Goal: Task Accomplishment & Management: Manage account settings

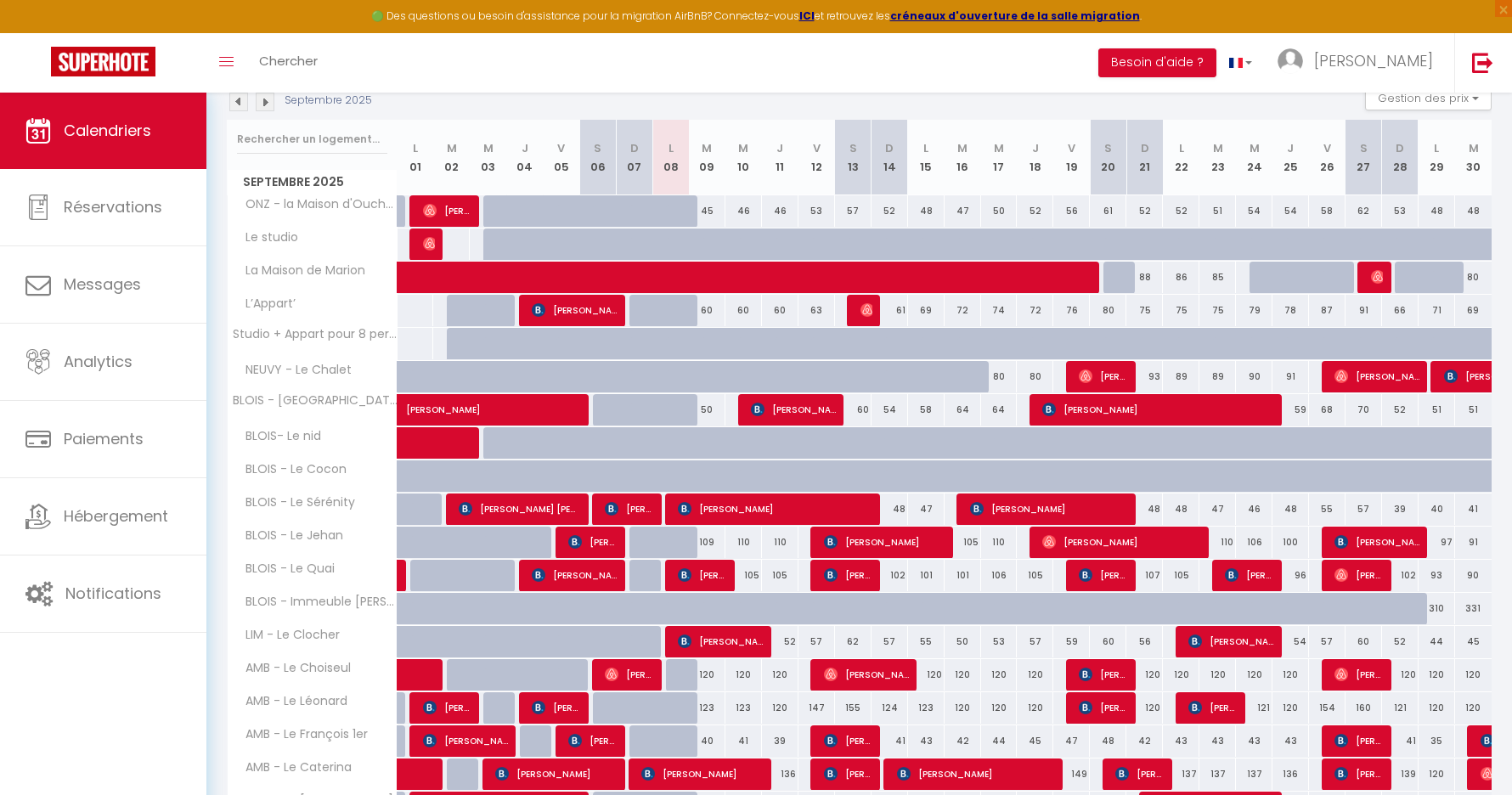
scroll to position [180, 0]
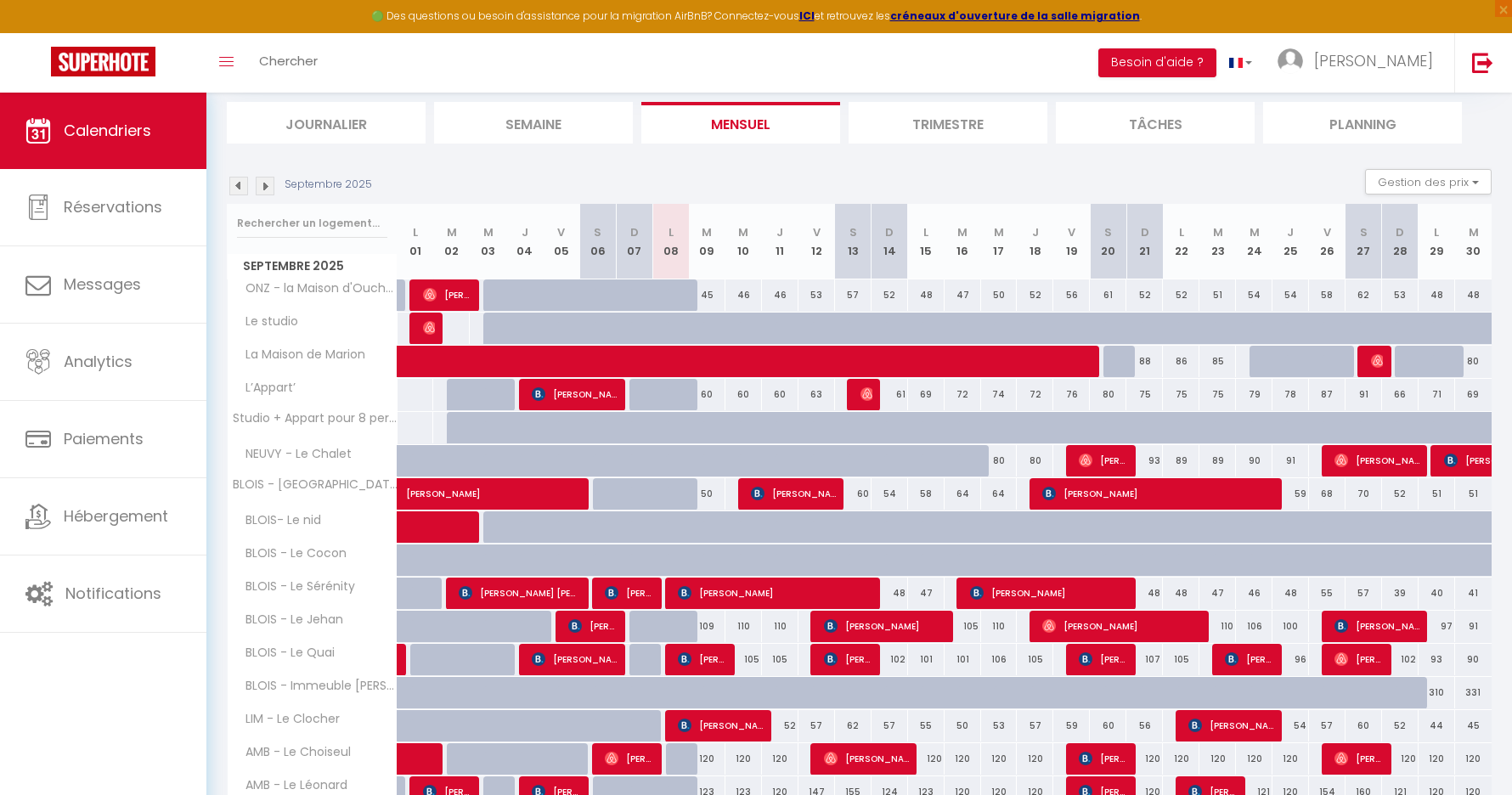
click at [266, 184] on img at bounding box center [265, 185] width 18 height 18
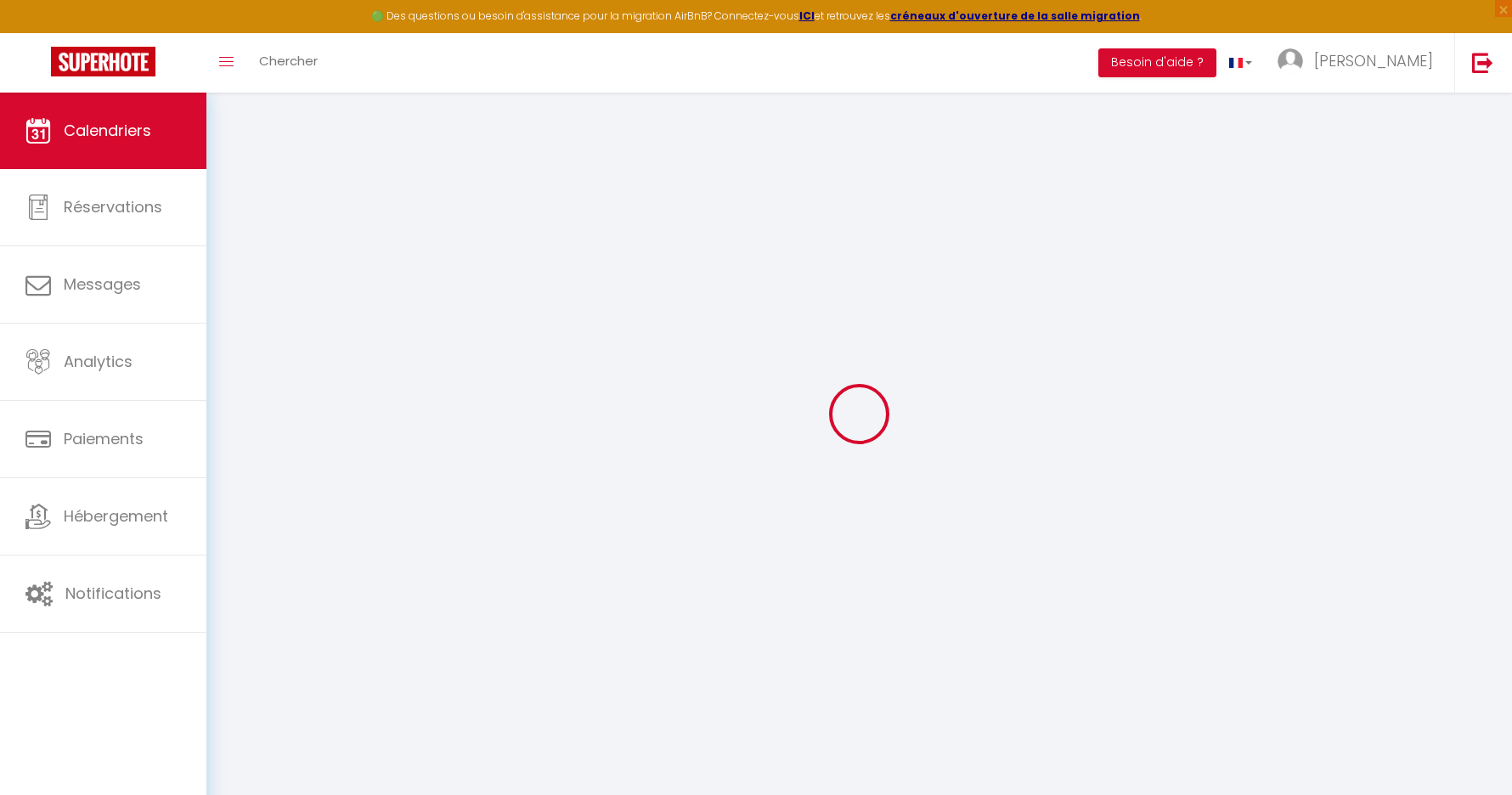
scroll to position [93, 0]
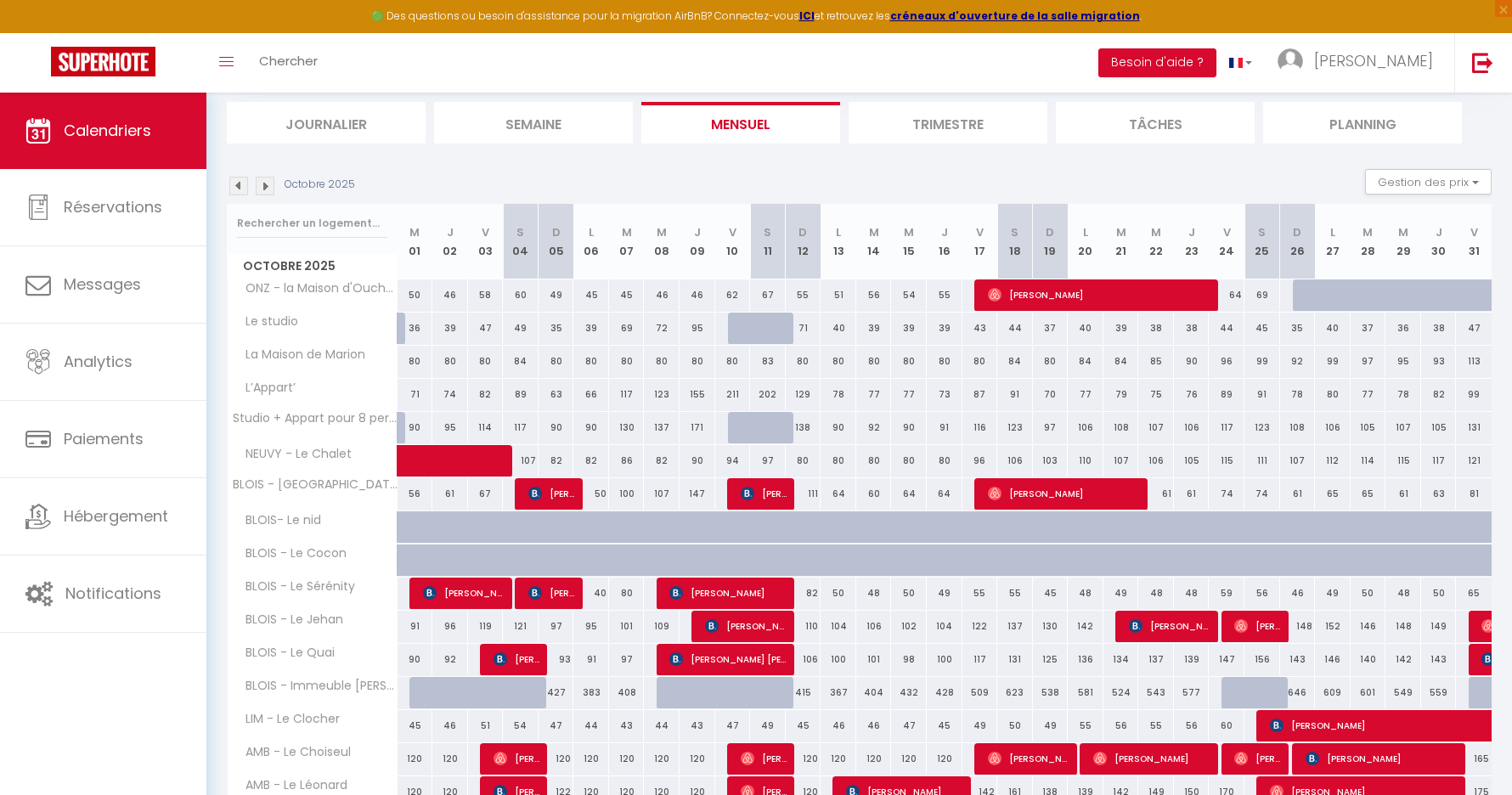
click at [265, 182] on img at bounding box center [265, 185] width 18 height 18
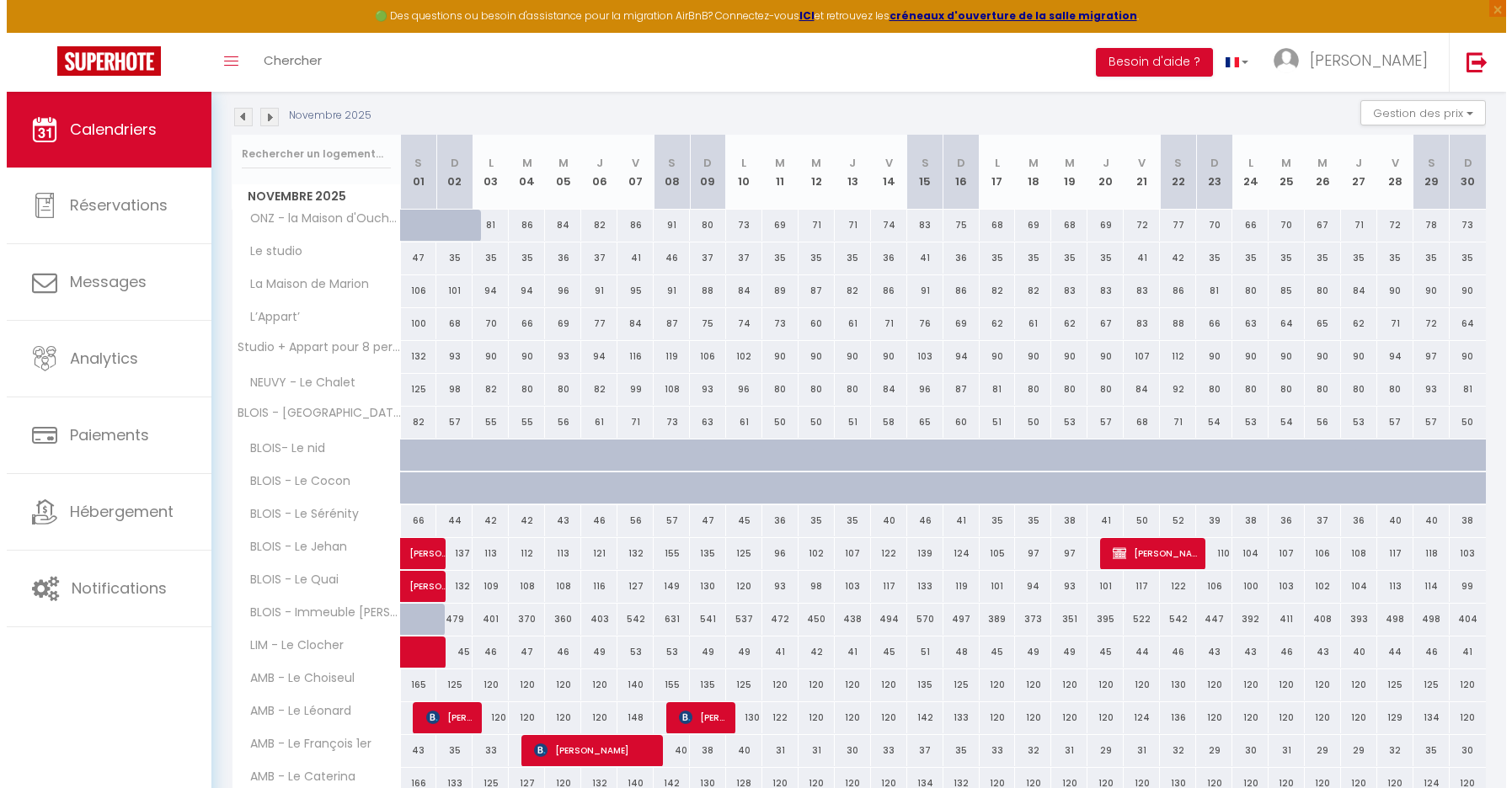
scroll to position [247, 0]
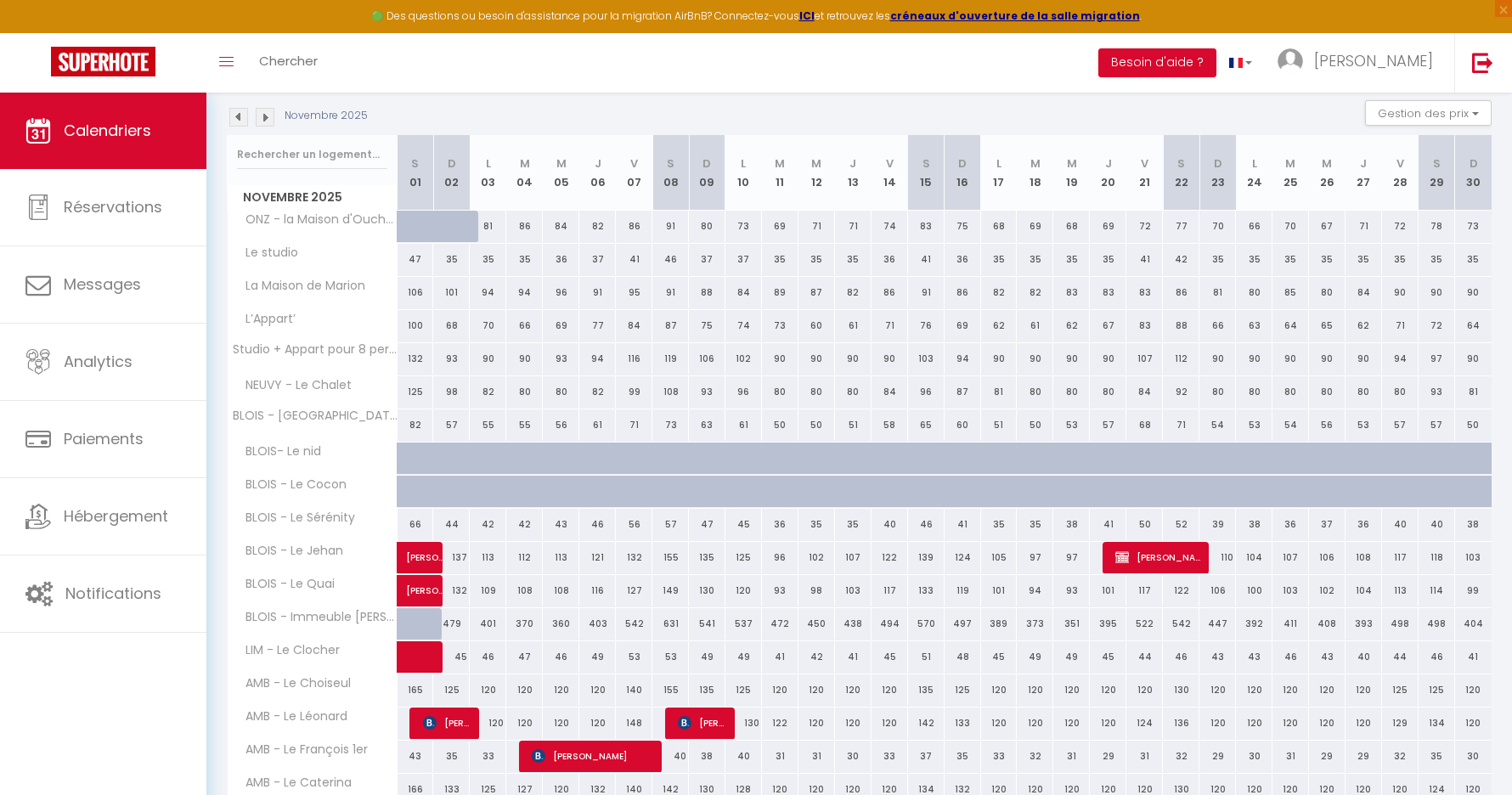
click at [850, 389] on div "80" at bounding box center [853, 392] width 37 height 31
type input "80"
type input "Jeu 13 Novembre 2025"
type input "Ven 14 Novembre 2025"
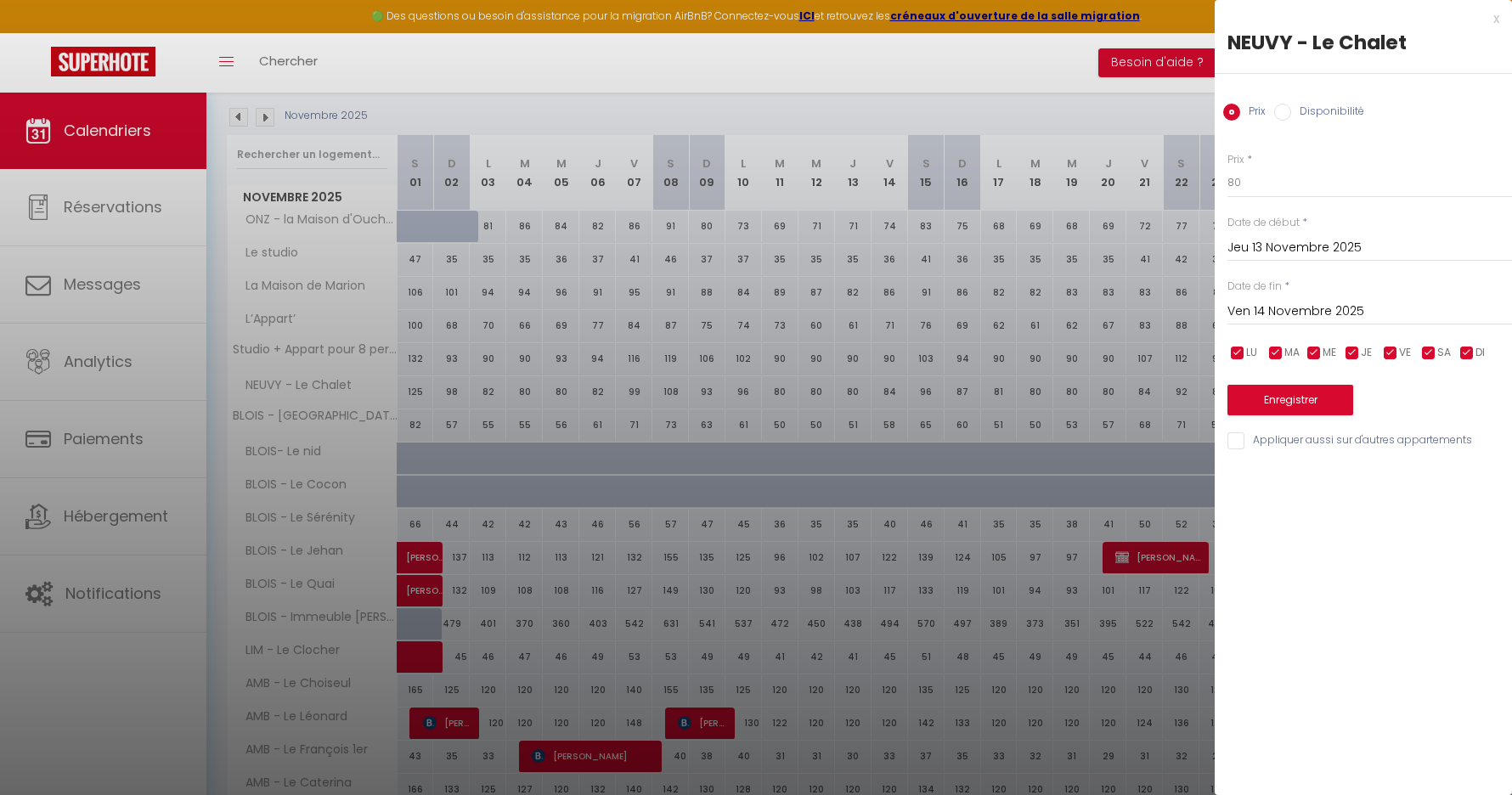
click at [1305, 111] on label "Disponibilité" at bounding box center [1327, 112] width 73 height 18
click at [1291, 111] on input "Disponibilité" at bounding box center [1282, 112] width 17 height 17
radio input "true"
radio input "false"
click at [1331, 305] on input "Ven 14 Novembre 2025" at bounding box center [1370, 313] width 285 height 22
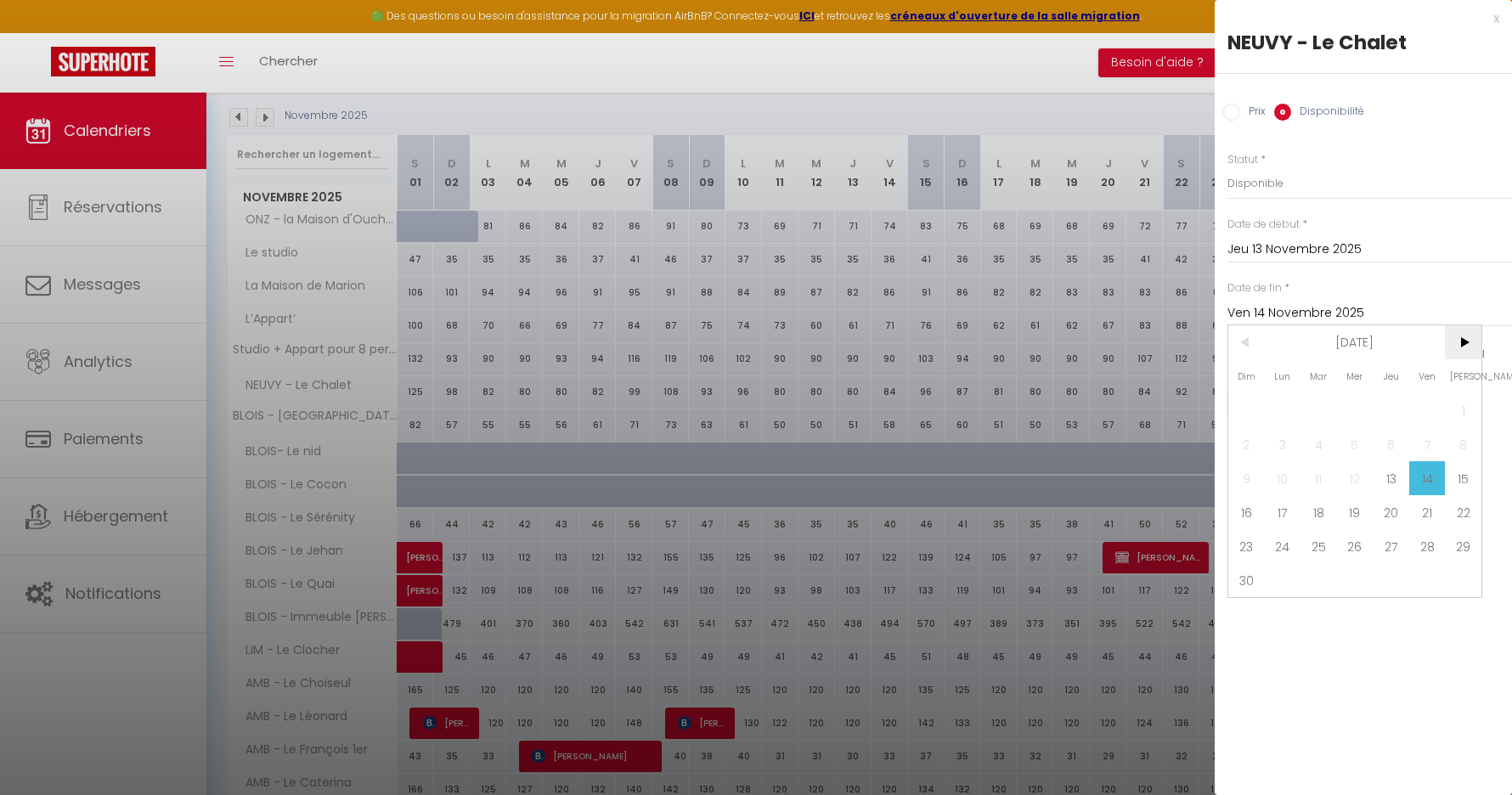
click at [1470, 343] on span ">" at bounding box center [1463, 342] width 37 height 34
click at [1465, 449] on span "13" at bounding box center [1463, 444] width 37 height 34
click at [1465, 449] on input "Appliquer aussi sur d'autres appartements" at bounding box center [1370, 443] width 285 height 17
checkbox input "true"
type input "[PERSON_NAME] 13 Décembre 2025"
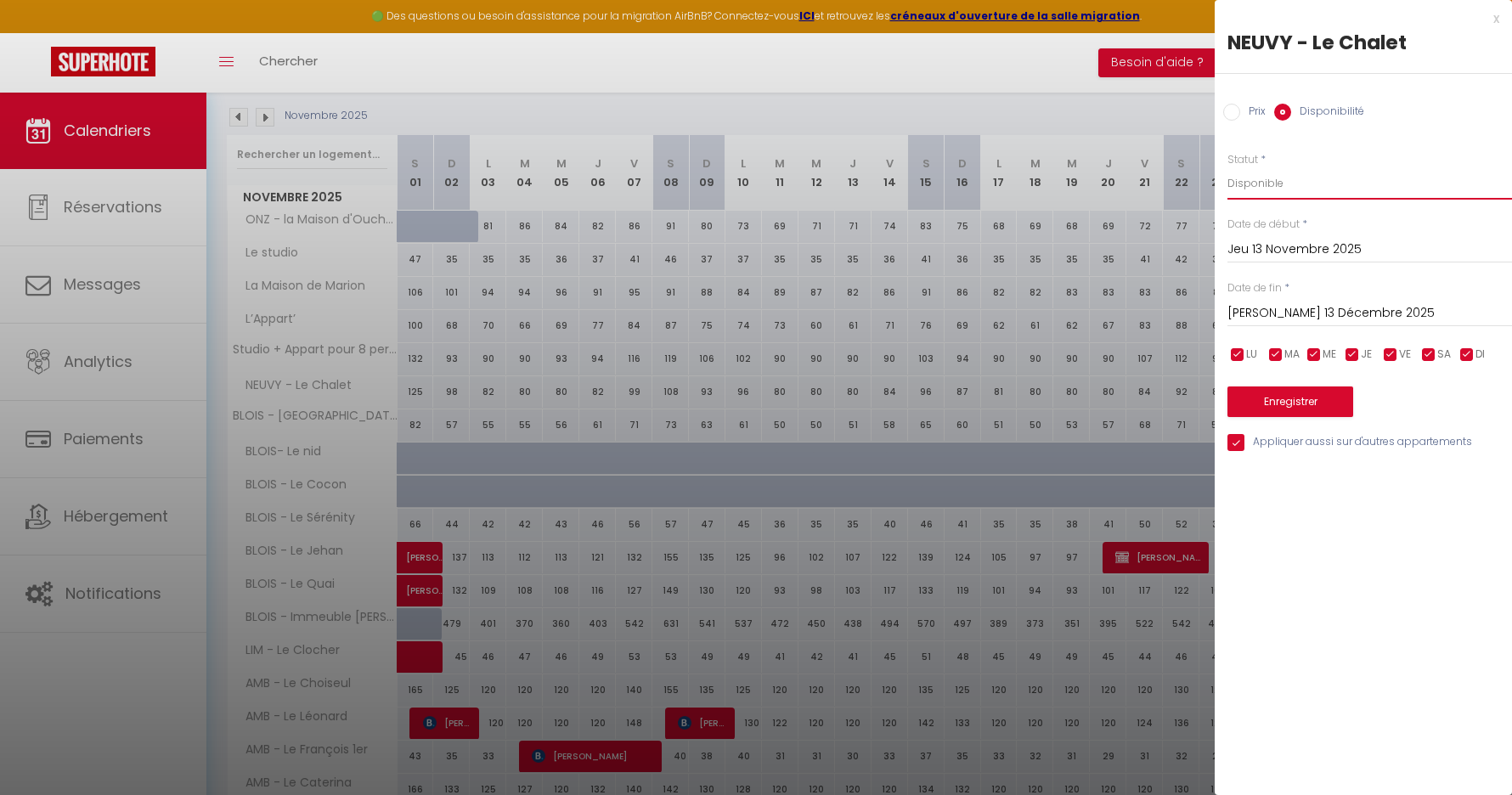
click at [1285, 184] on select "Disponible Indisponible" at bounding box center [1370, 183] width 285 height 32
select select "0"
click at [1300, 398] on button "Enregistrer" at bounding box center [1290, 402] width 126 height 31
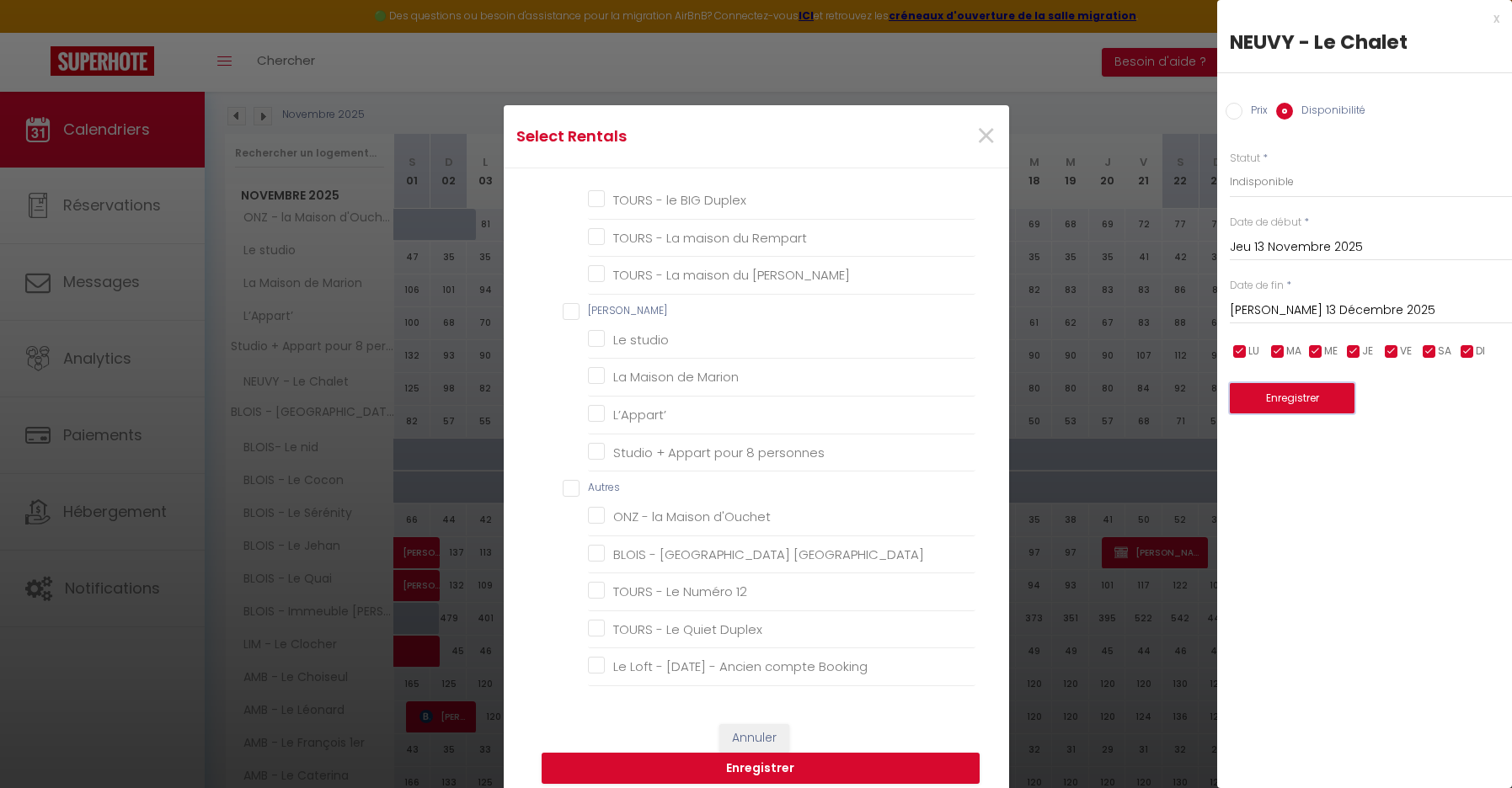
scroll to position [791, 0]
click at [859, 776] on button "Enregistrer" at bounding box center [760, 768] width 438 height 32
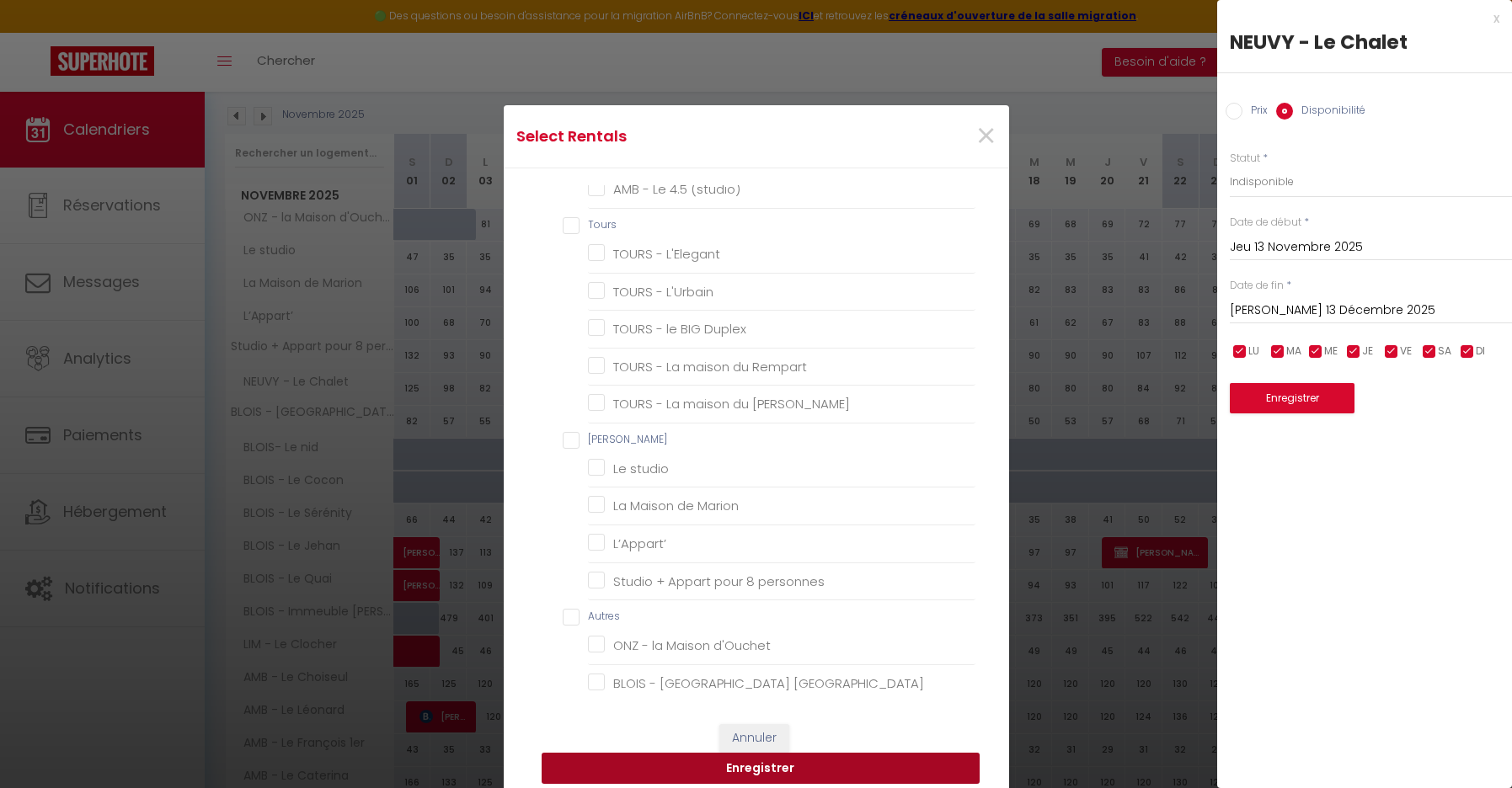
scroll to position [673, 0]
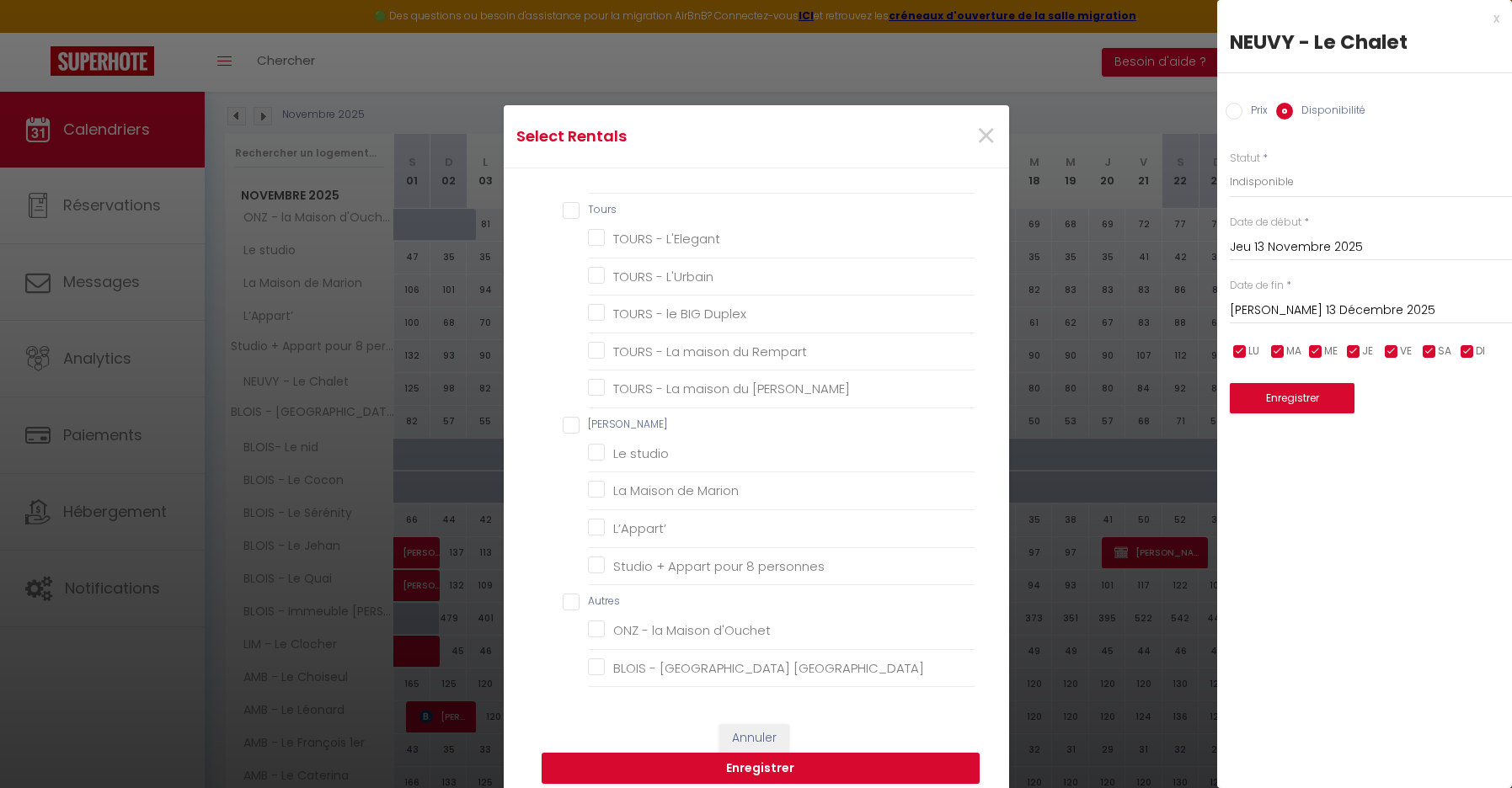
drag, startPoint x: 962, startPoint y: 621, endPoint x: 969, endPoint y: 589, distance: 32.8
click at [969, 589] on div "Tous les apparts Blaisois BLOIS- Le nid BLOIS - Le Cocon BLOIS - Le Sérénity [G…" at bounding box center [756, 437] width 506 height 539
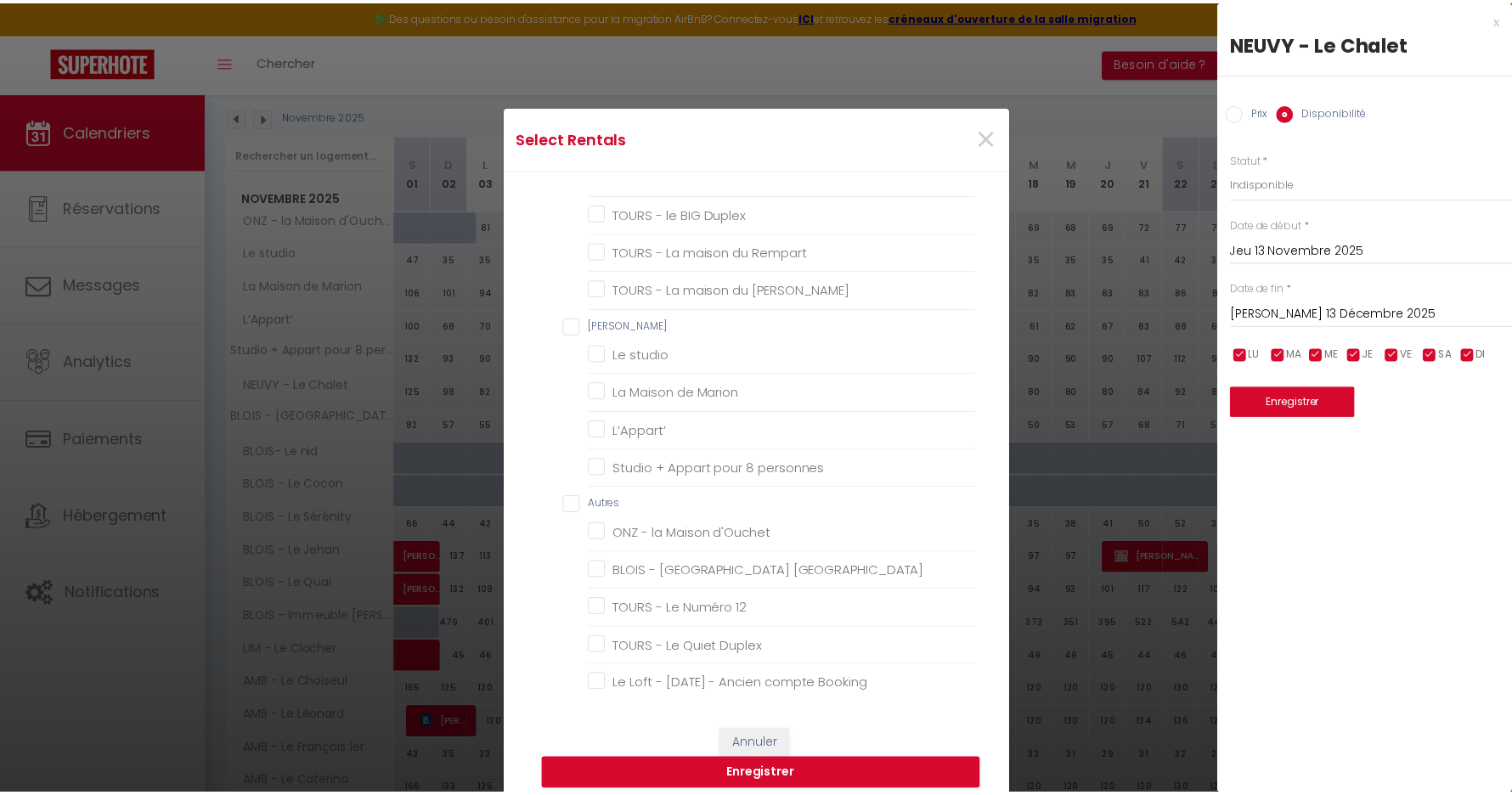
scroll to position [798, 0]
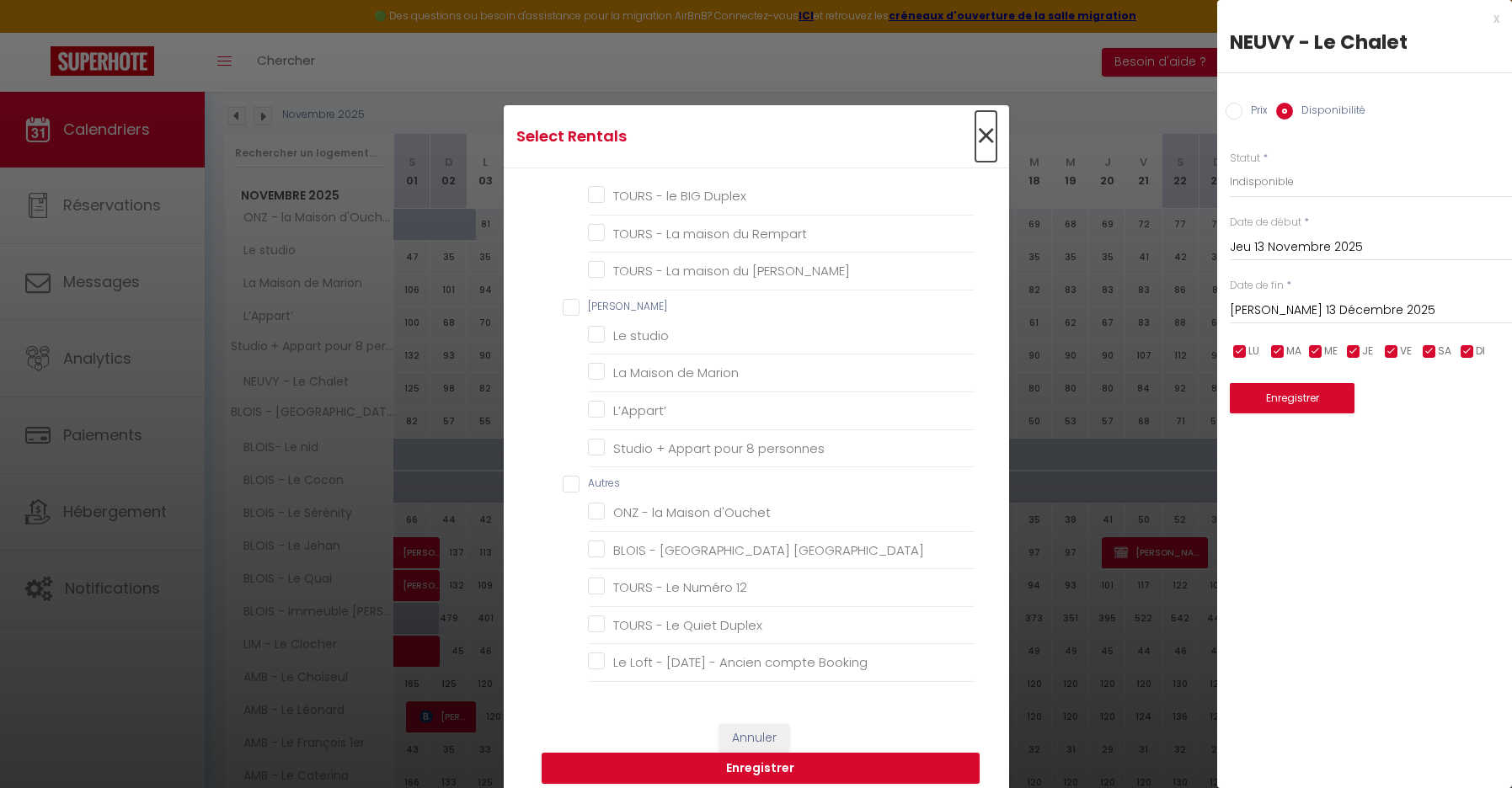
click at [980, 138] on span "×" at bounding box center [986, 136] width 21 height 51
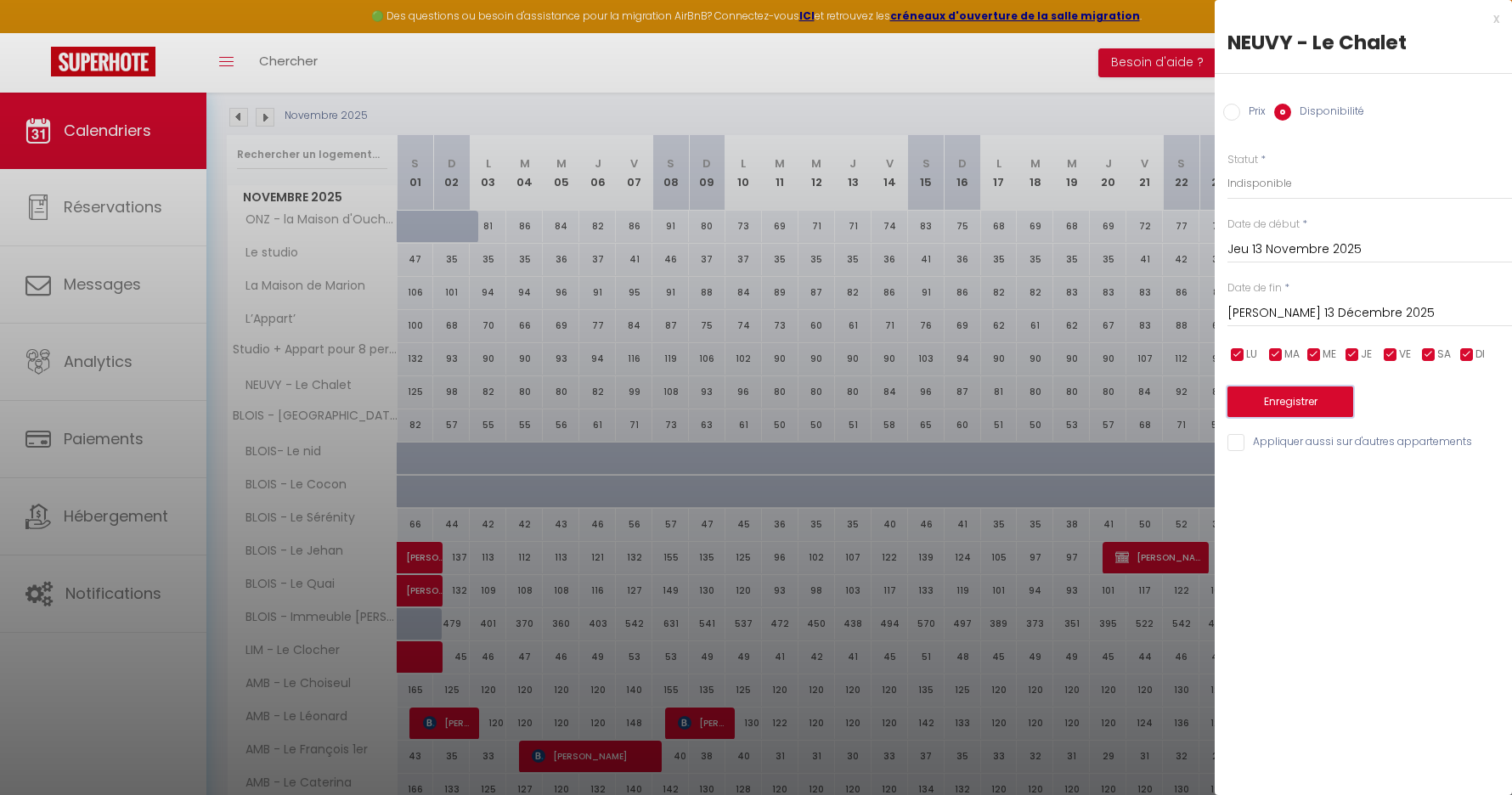
click at [1278, 410] on button "Enregistrer" at bounding box center [1290, 402] width 126 height 31
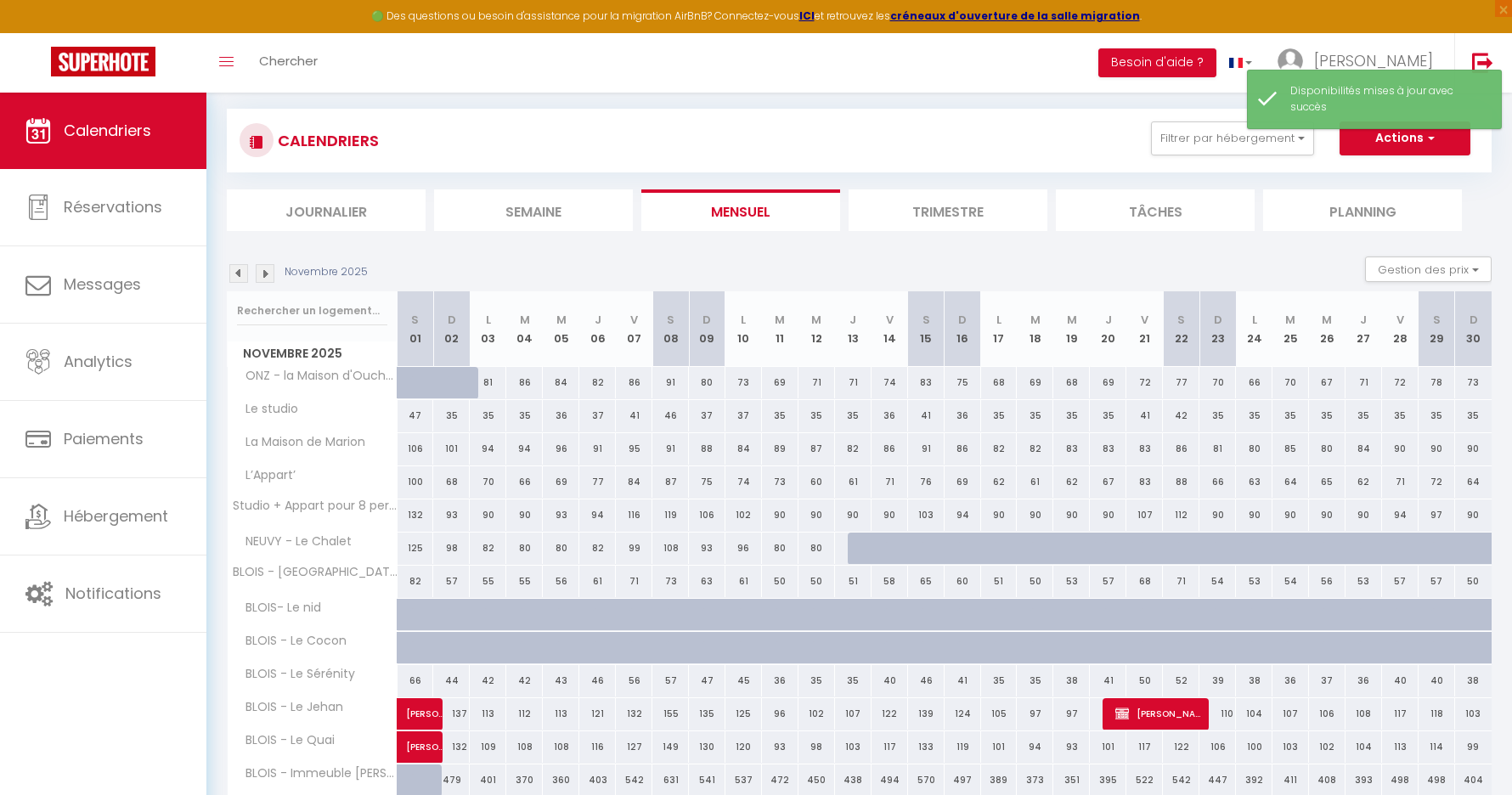
scroll to position [249, 0]
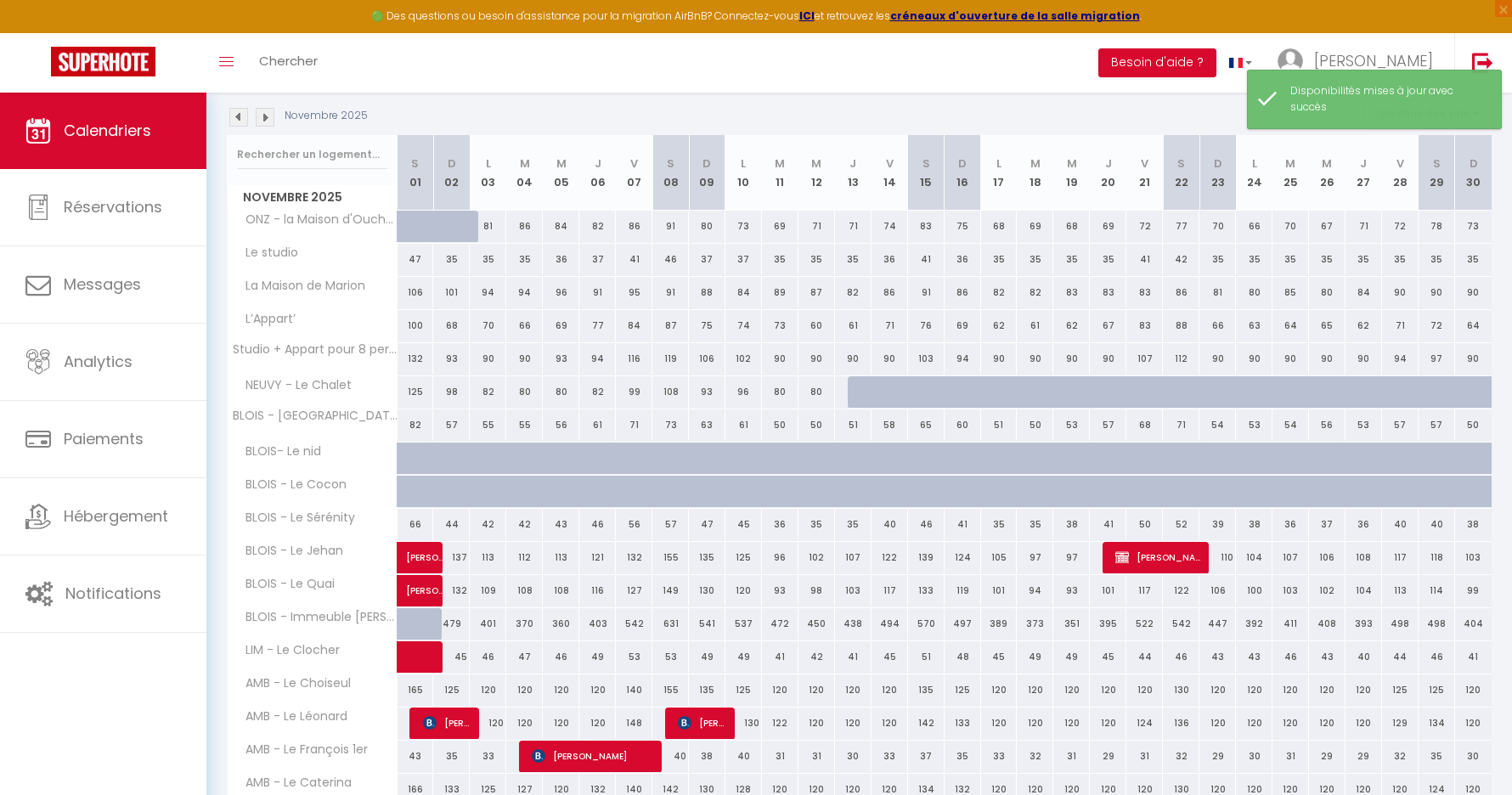
click at [271, 120] on img at bounding box center [265, 116] width 18 height 18
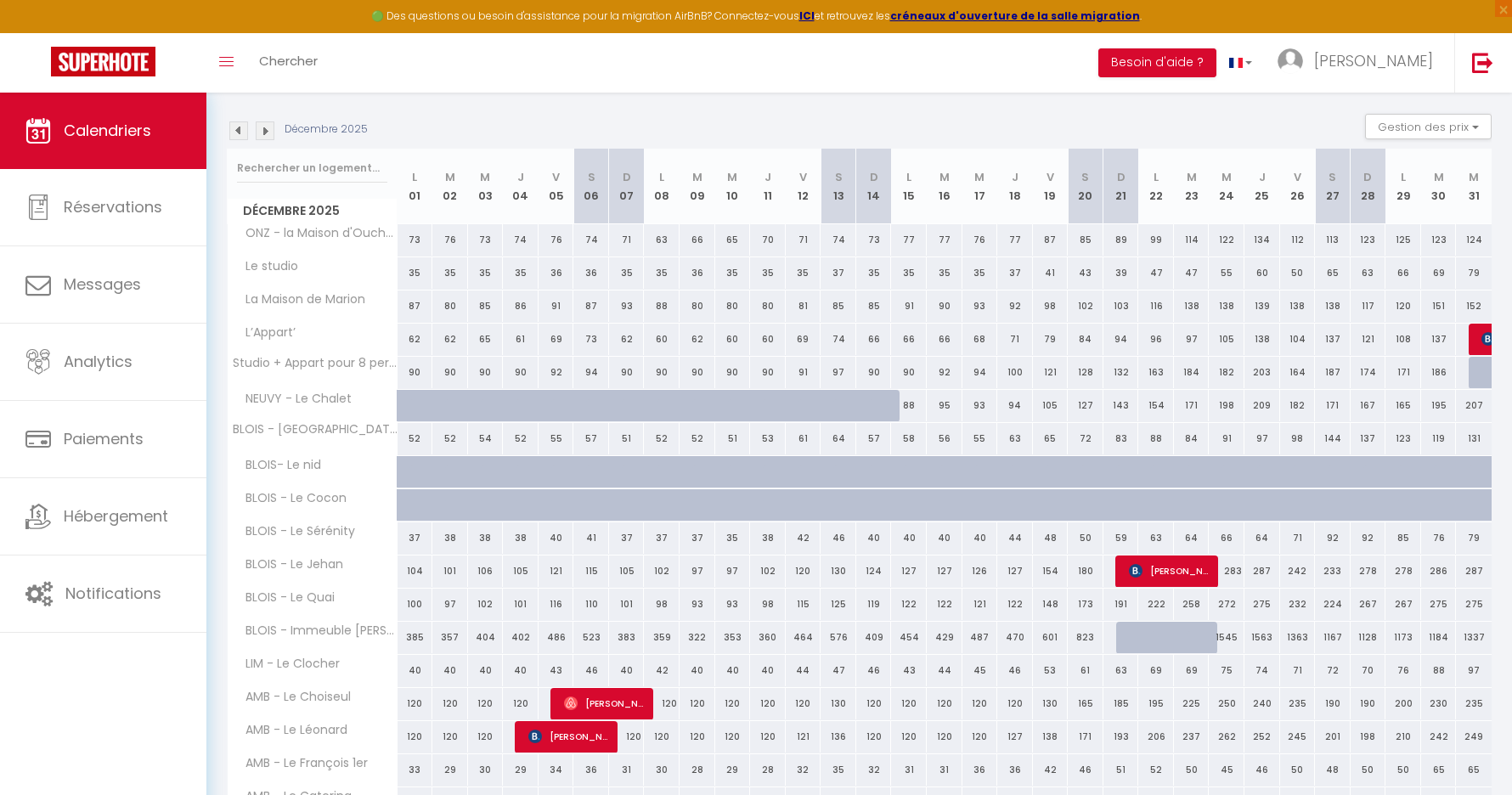
scroll to position [210, 0]
